Goal: Information Seeking & Learning: Find contact information

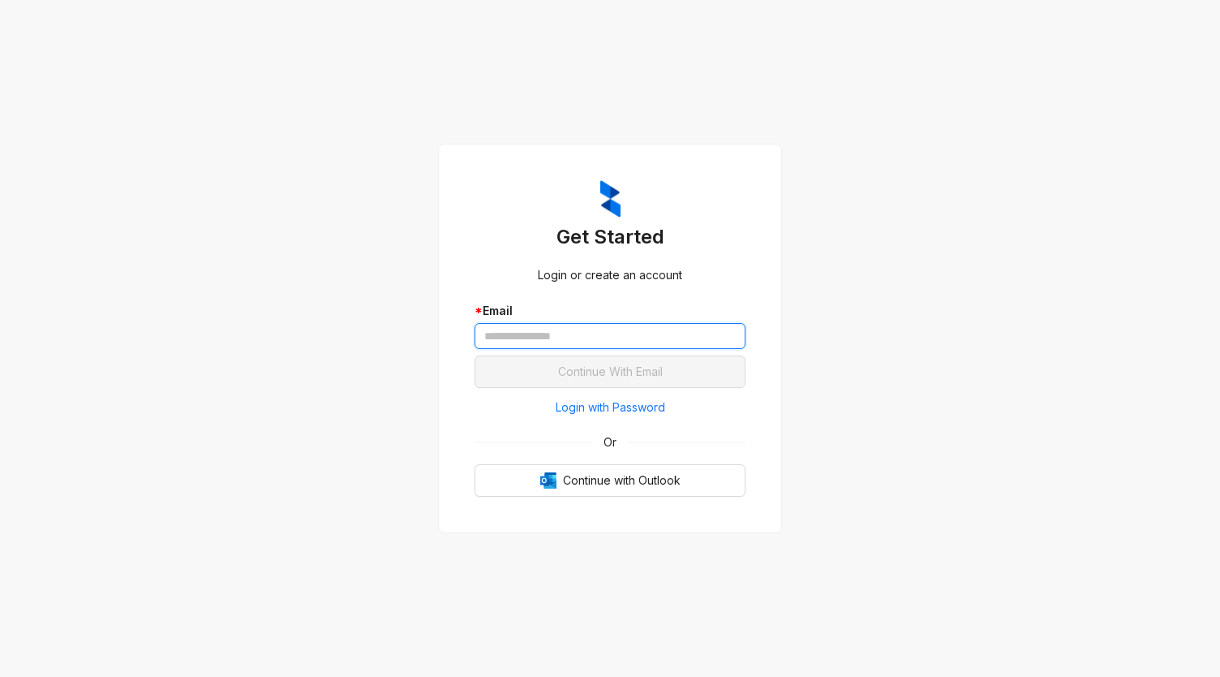
click at [490, 332] on input "text" at bounding box center [610, 336] width 271 height 26
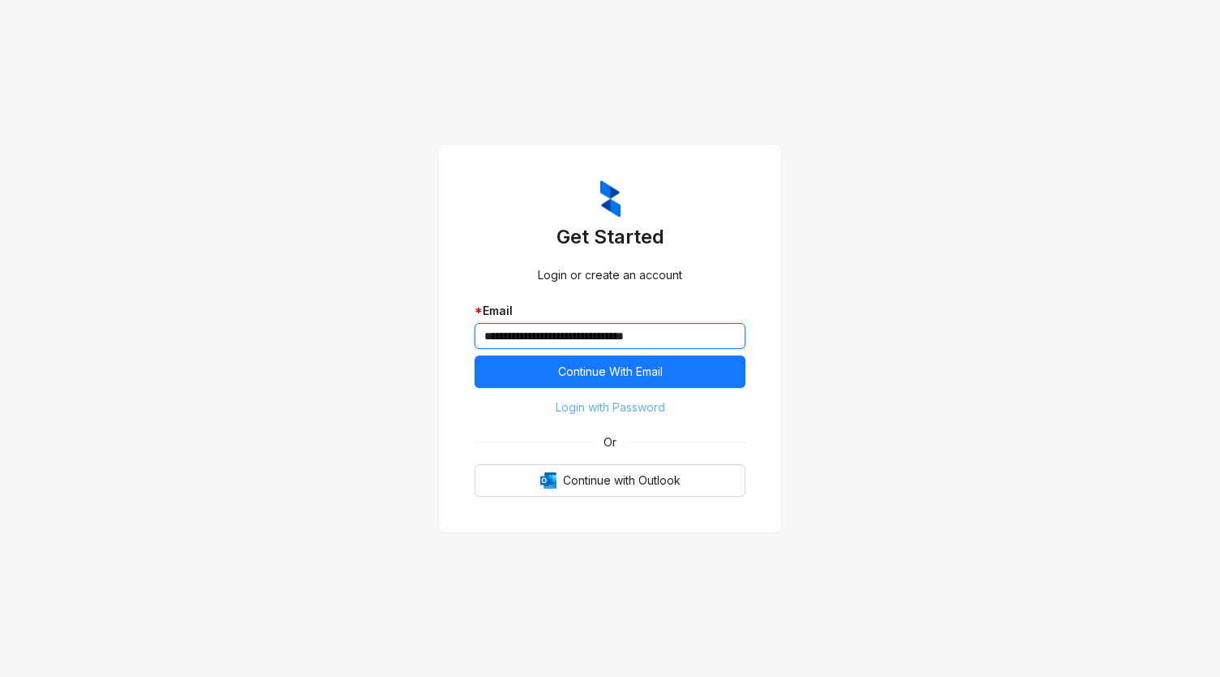
type input "**********"
click at [641, 408] on span "Login with Password" at bounding box center [611, 407] width 110 height 18
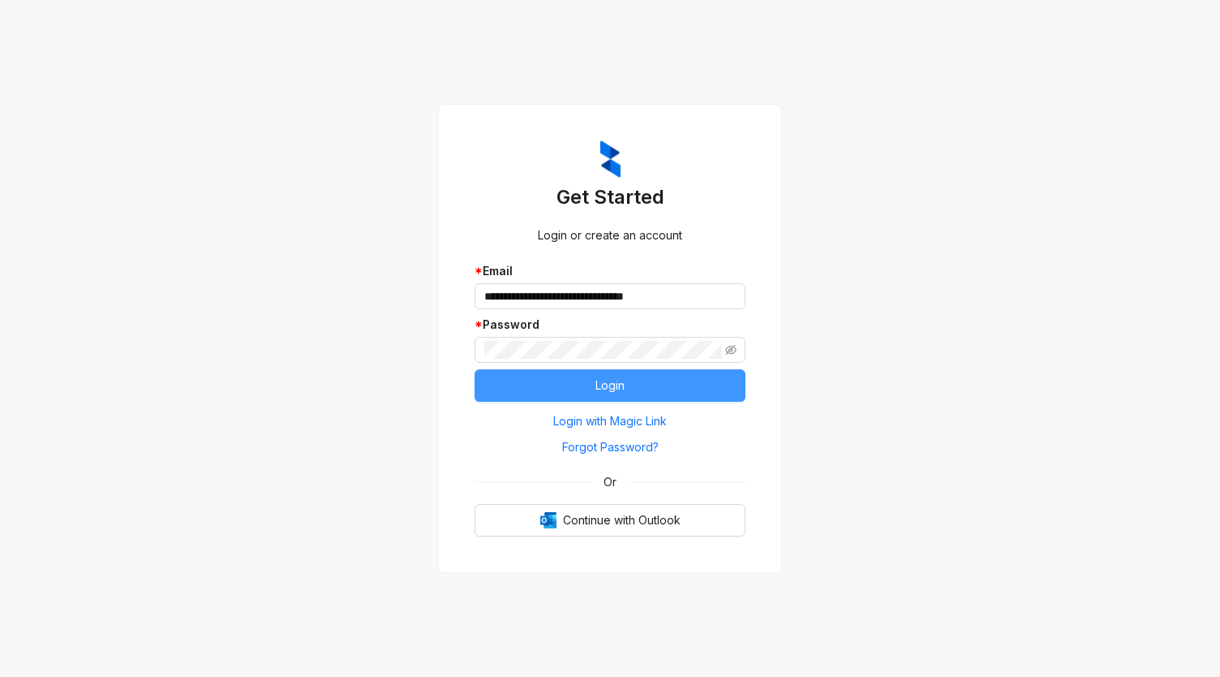
click at [667, 386] on button "Login" at bounding box center [610, 385] width 271 height 32
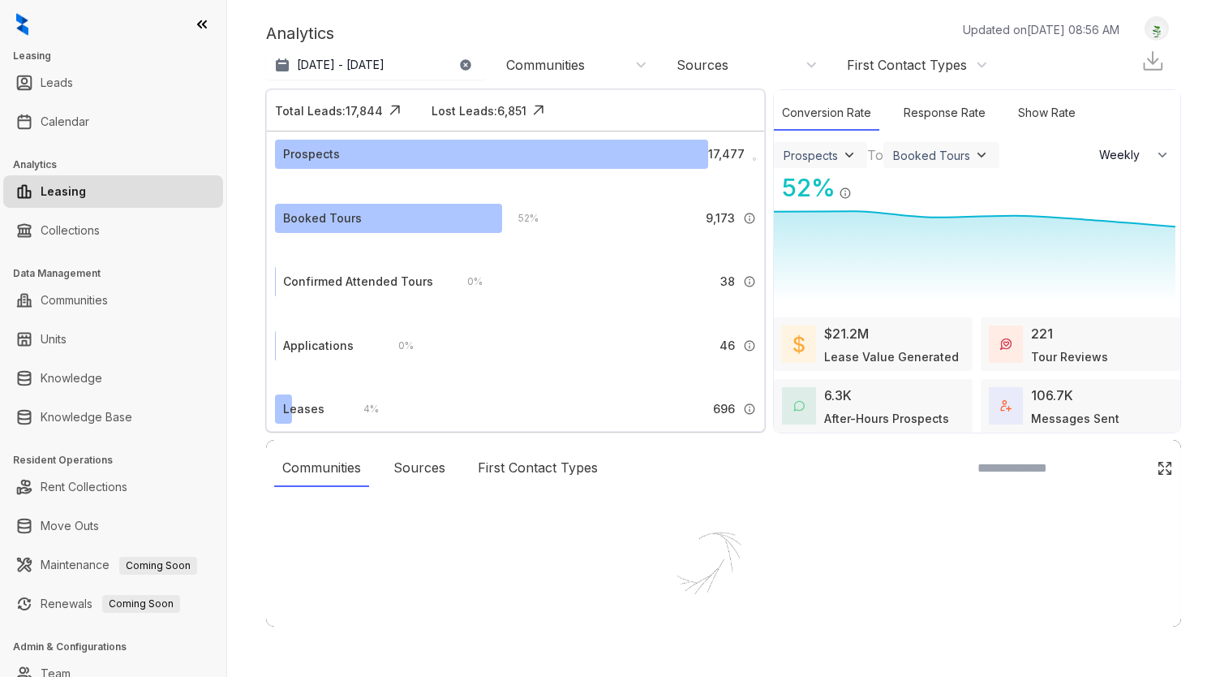
select select "******"
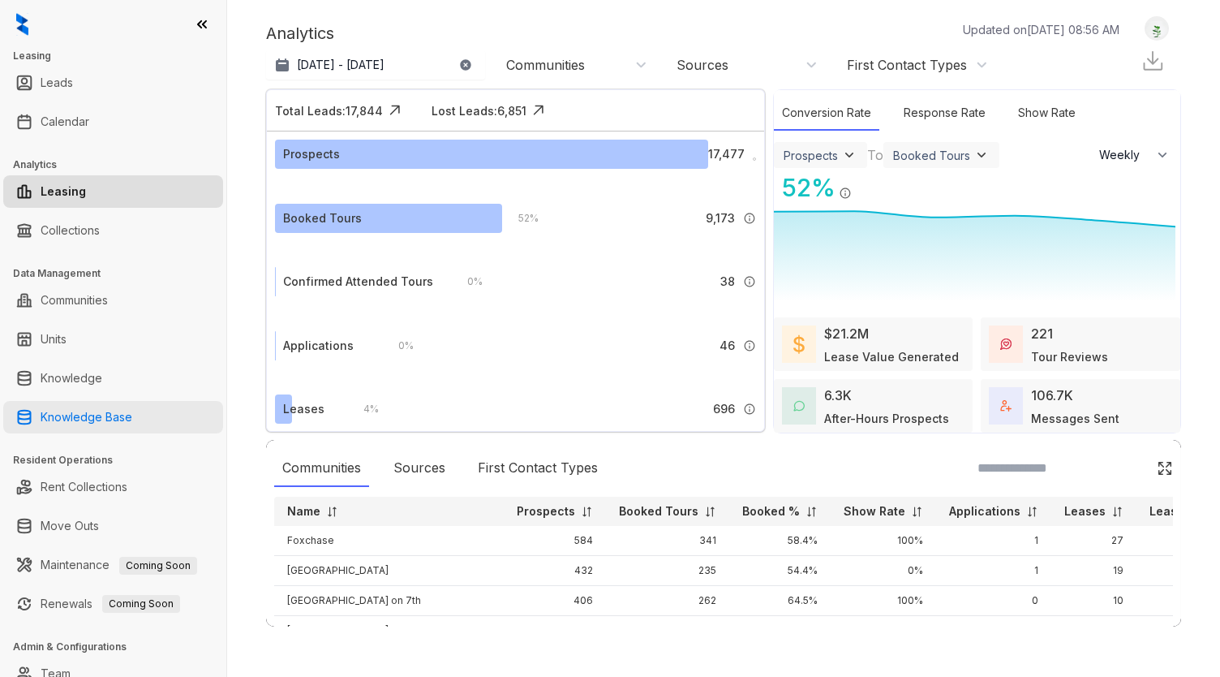
click at [107, 401] on link "Knowledge Base" at bounding box center [87, 417] width 92 height 32
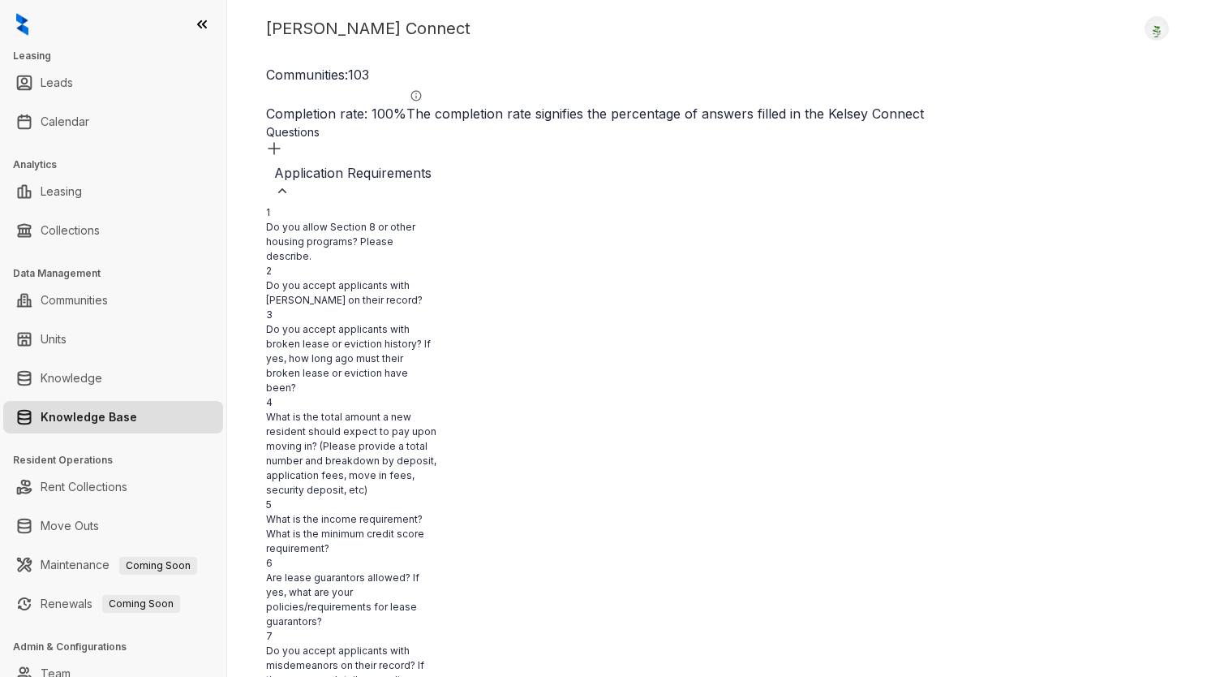
click at [290, 183] on img at bounding box center [282, 191] width 16 height 16
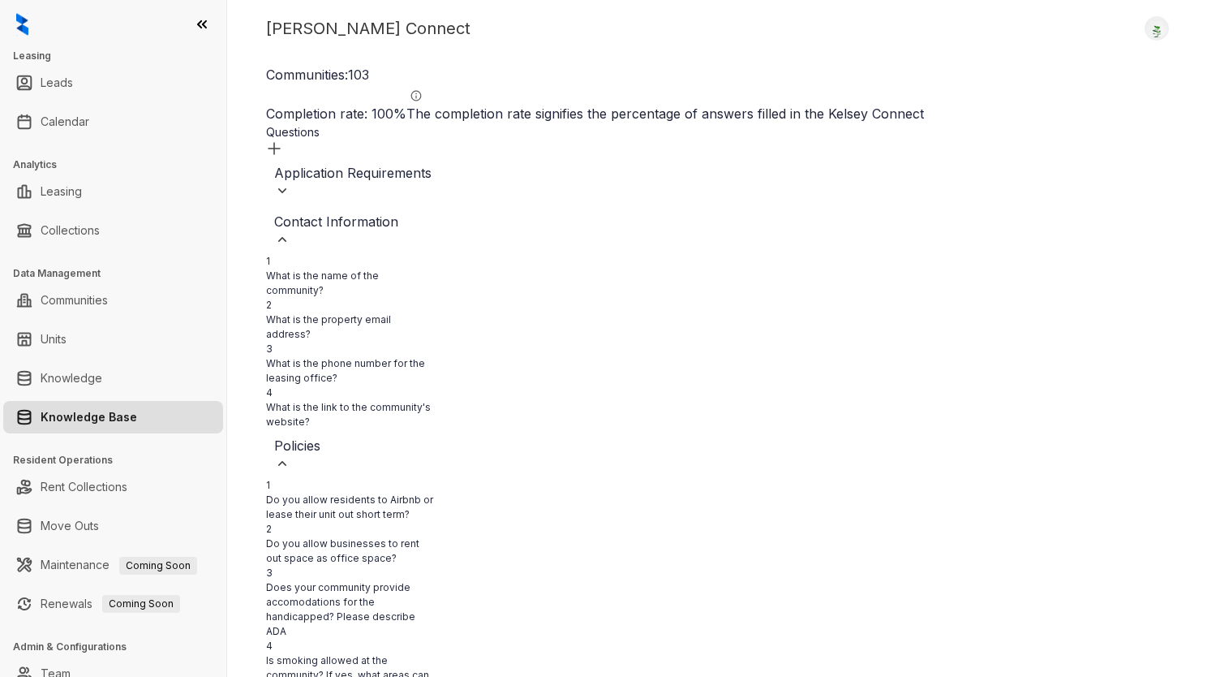
click at [534, 212] on div "Contact Information" at bounding box center [417, 230] width 287 height 36
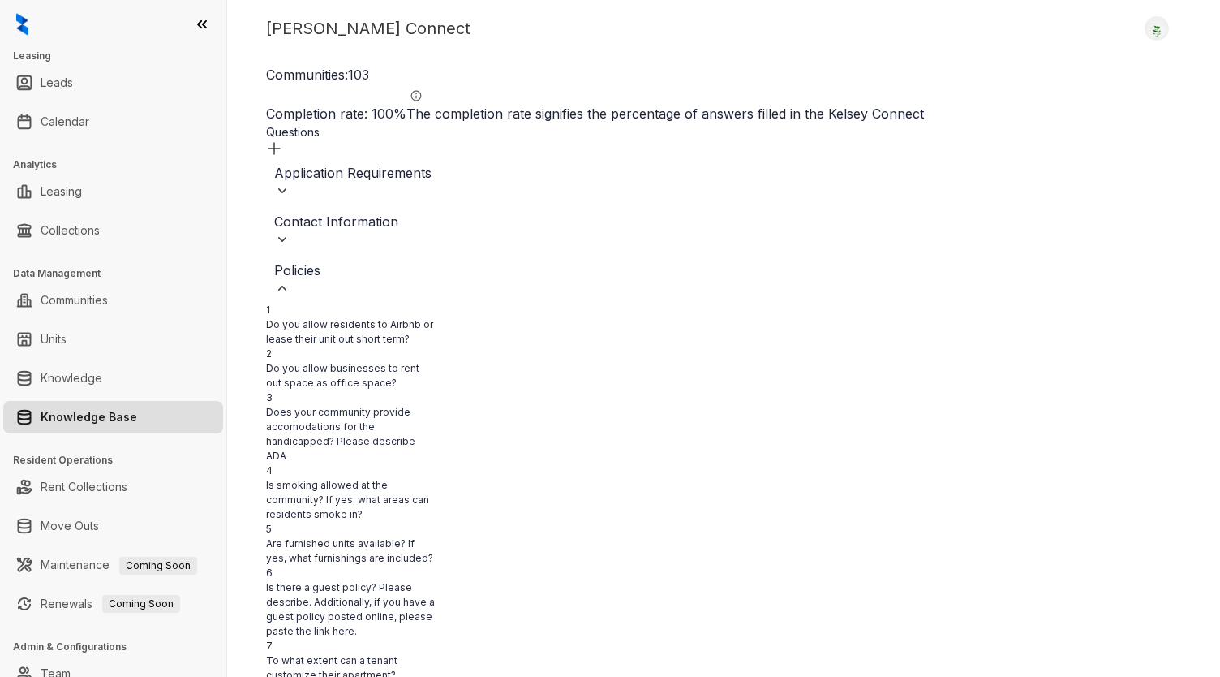
click at [290, 231] on img at bounding box center [282, 239] width 16 height 16
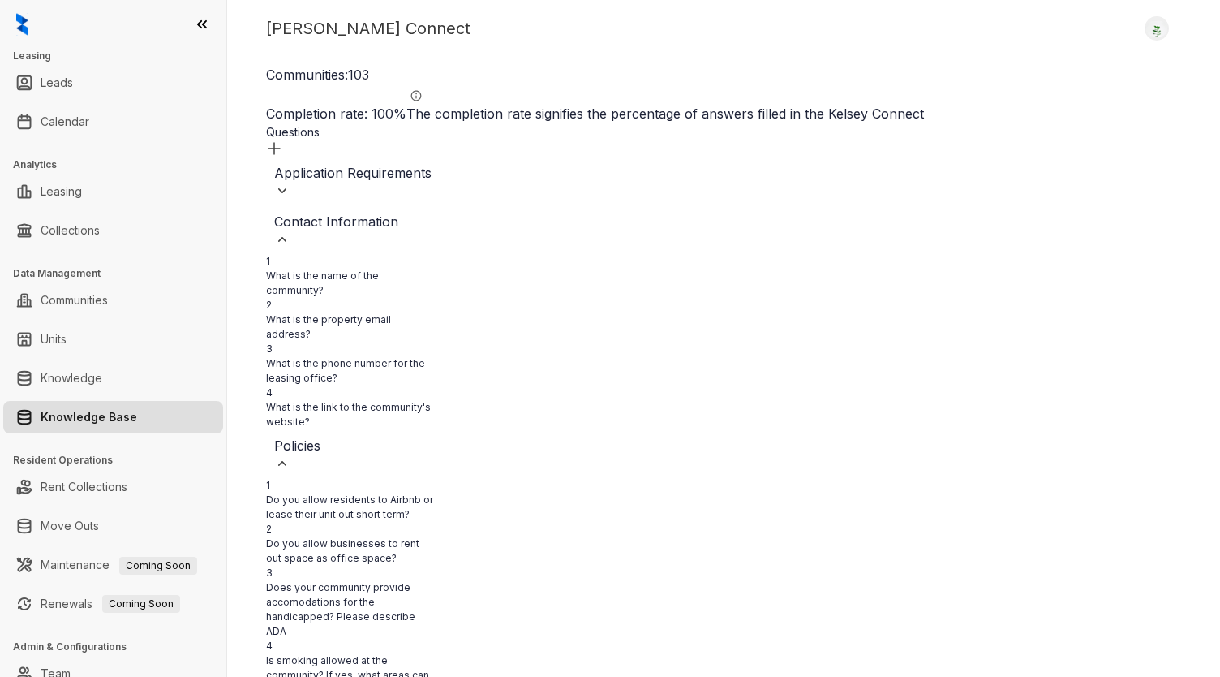
click at [290, 231] on img at bounding box center [282, 239] width 16 height 16
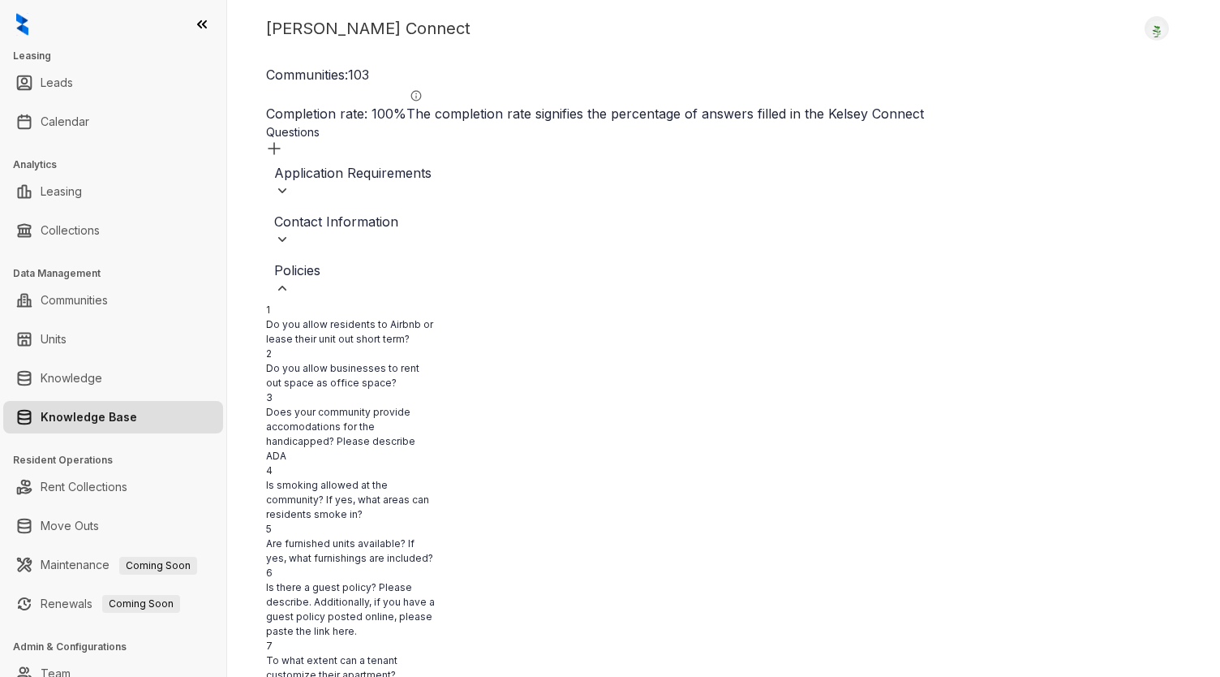
click at [290, 280] on img at bounding box center [282, 288] width 16 height 16
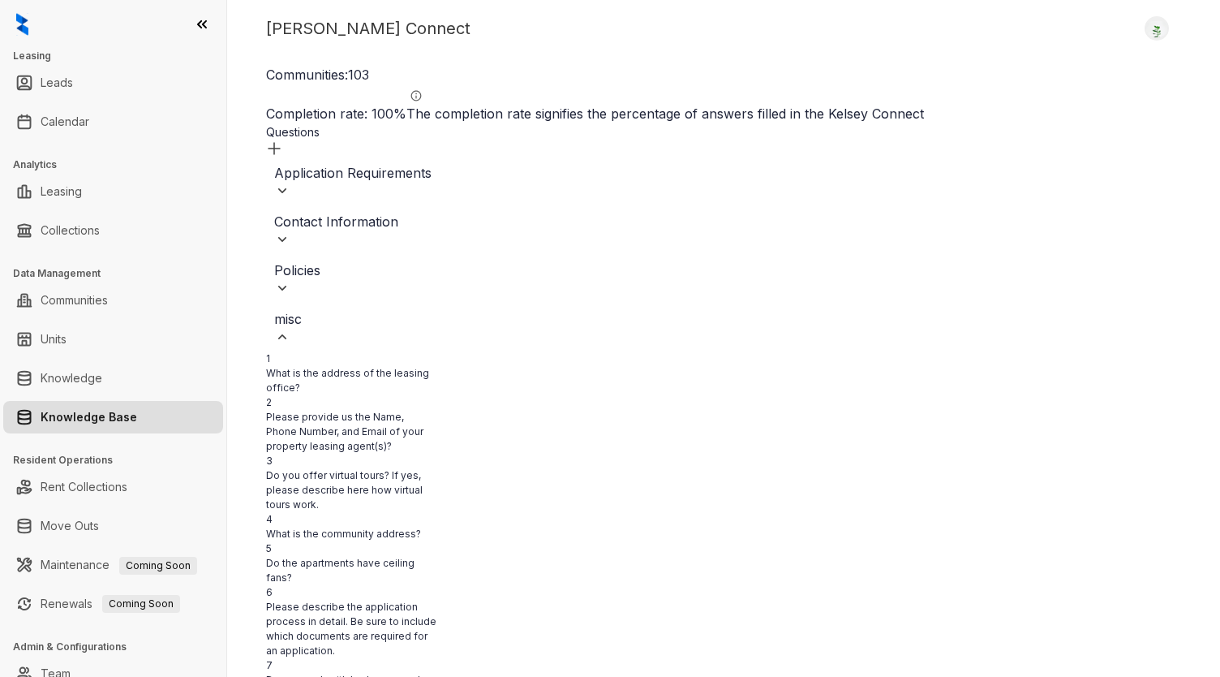
click at [451, 314] on div "misc" at bounding box center [417, 327] width 287 height 36
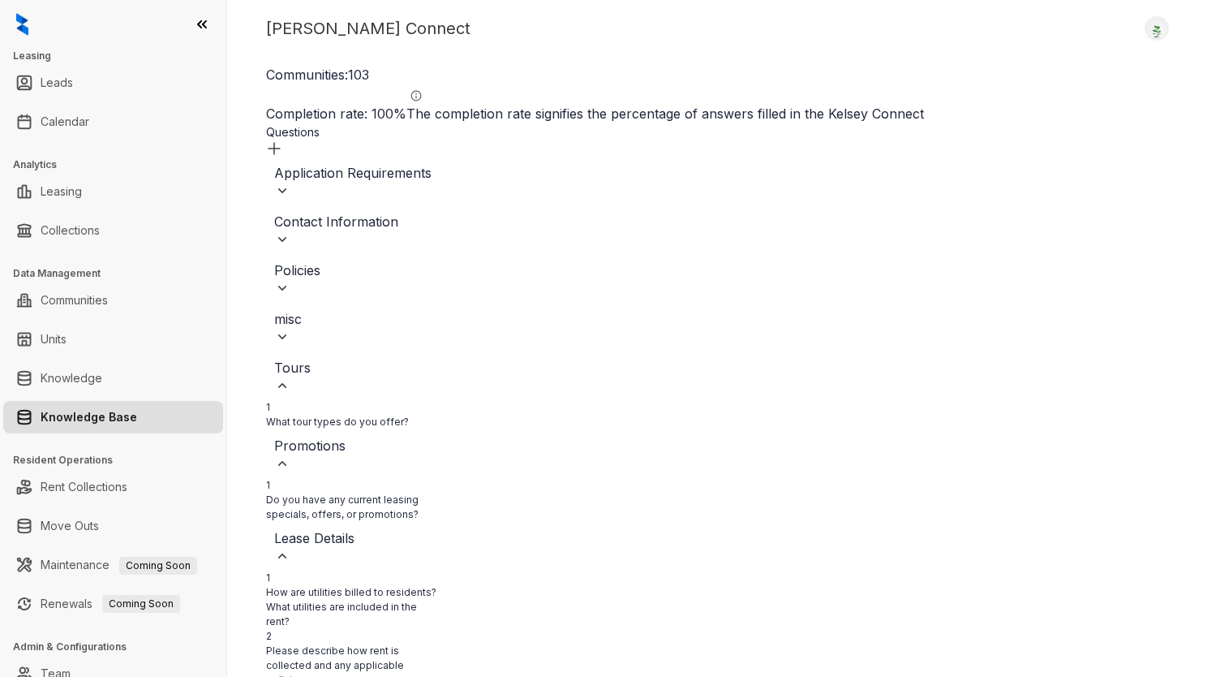
click at [483, 358] on div "Tours" at bounding box center [417, 376] width 287 height 36
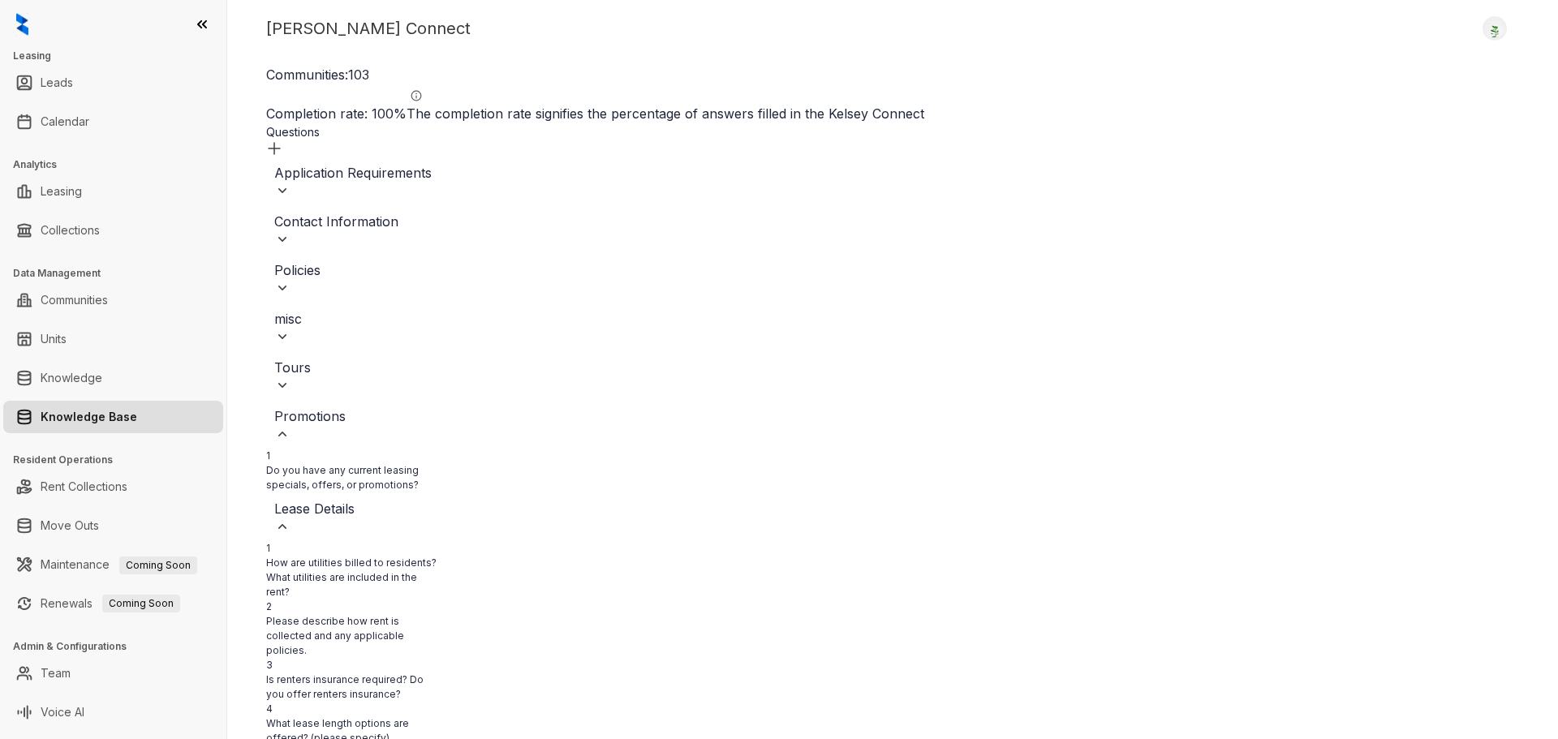
scroll to position [0, 23535]
